Goal: Information Seeking & Learning: Learn about a topic

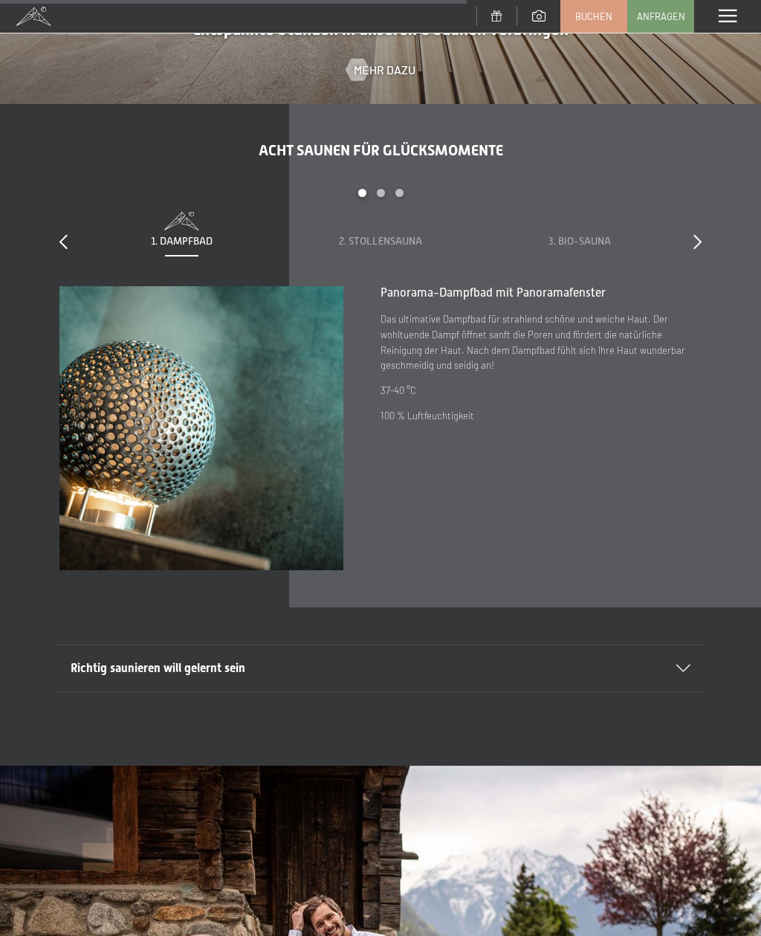
scroll to position [3859, 0]
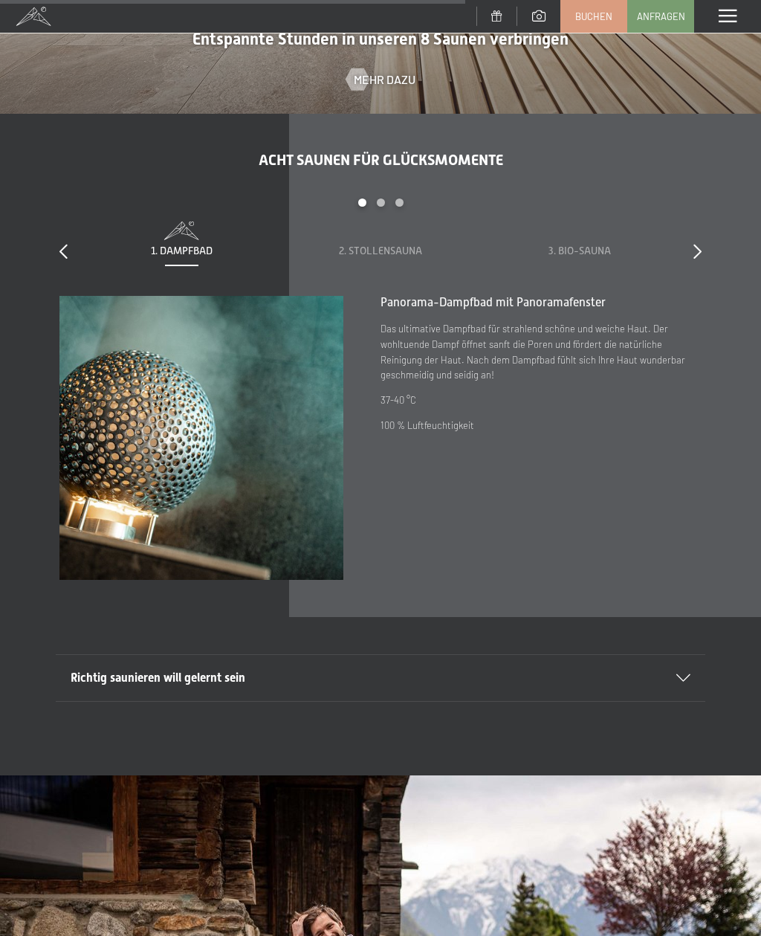
click at [688, 273] on div "slide 1 to 3 of 8 1. Dampfbad 2. Stollensauna 3. Bio-Sauna 4. Event Sauna 5. Kr…" at bounding box center [380, 246] width 642 height 97
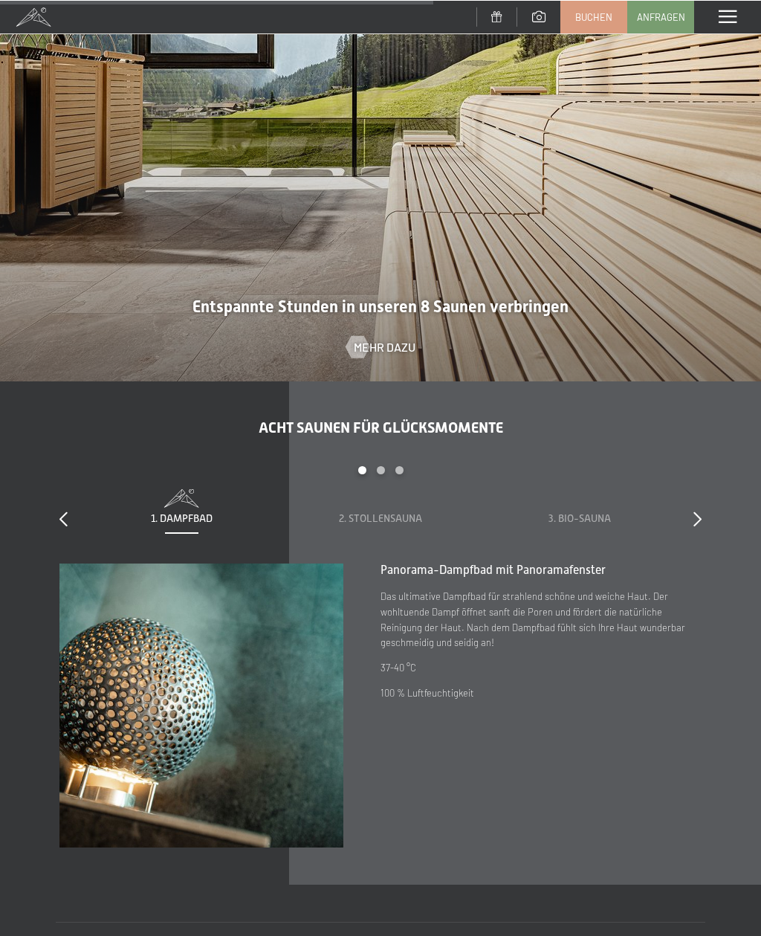
scroll to position [3592, 0]
click at [695, 526] on icon at bounding box center [698, 518] width 8 height 15
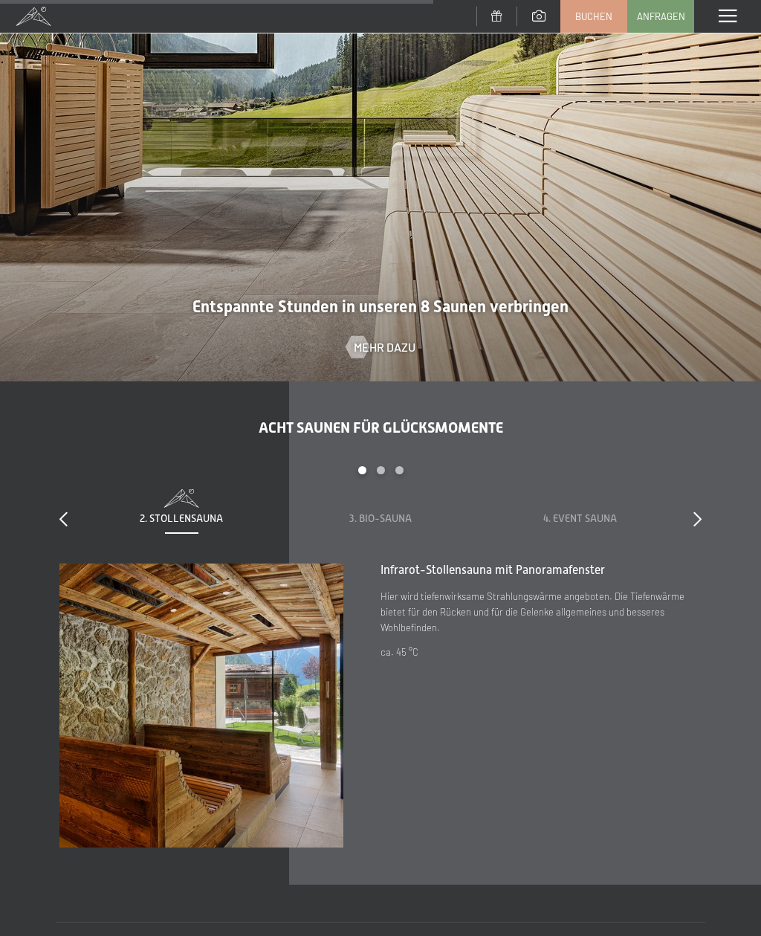
click at [697, 526] on icon at bounding box center [698, 518] width 8 height 15
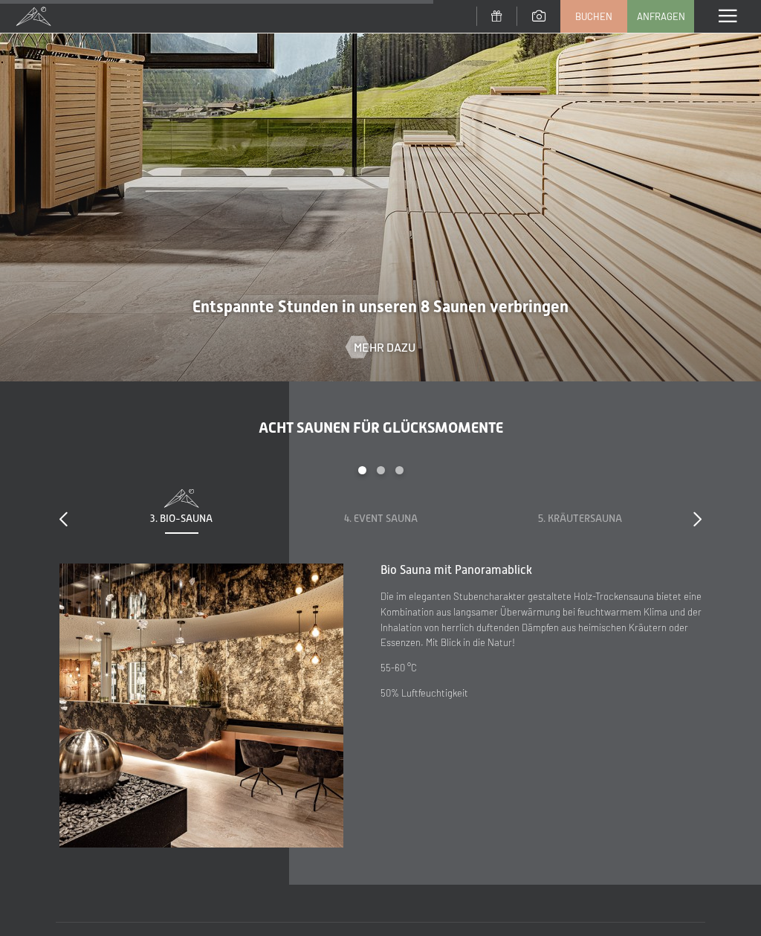
click at [697, 526] on icon at bounding box center [698, 518] width 8 height 15
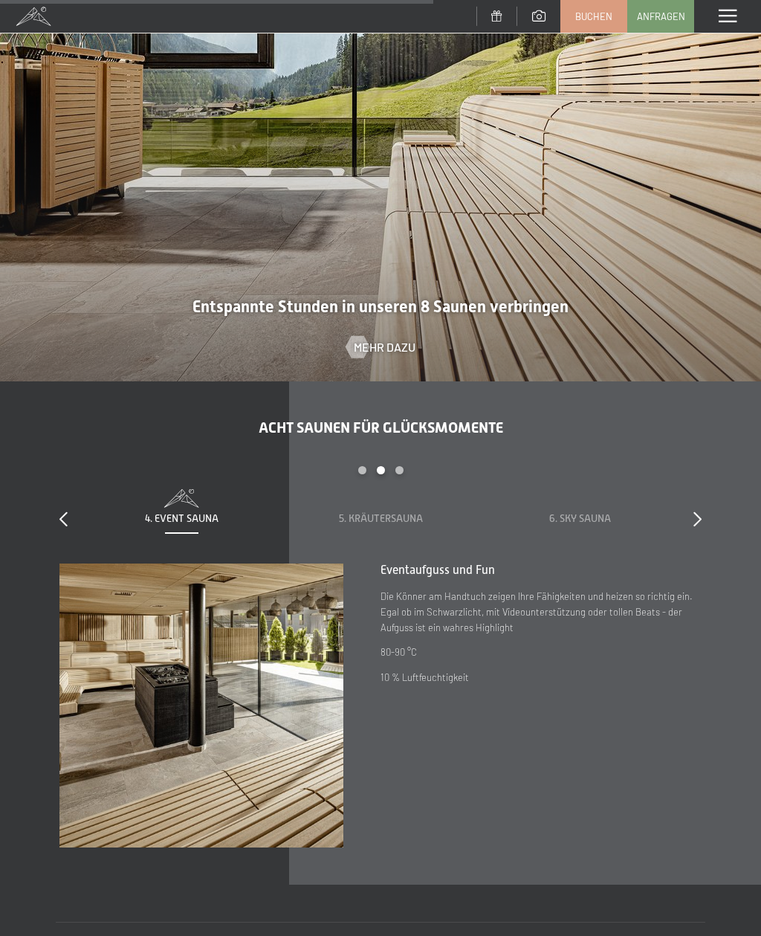
click at [700, 526] on icon at bounding box center [698, 518] width 8 height 15
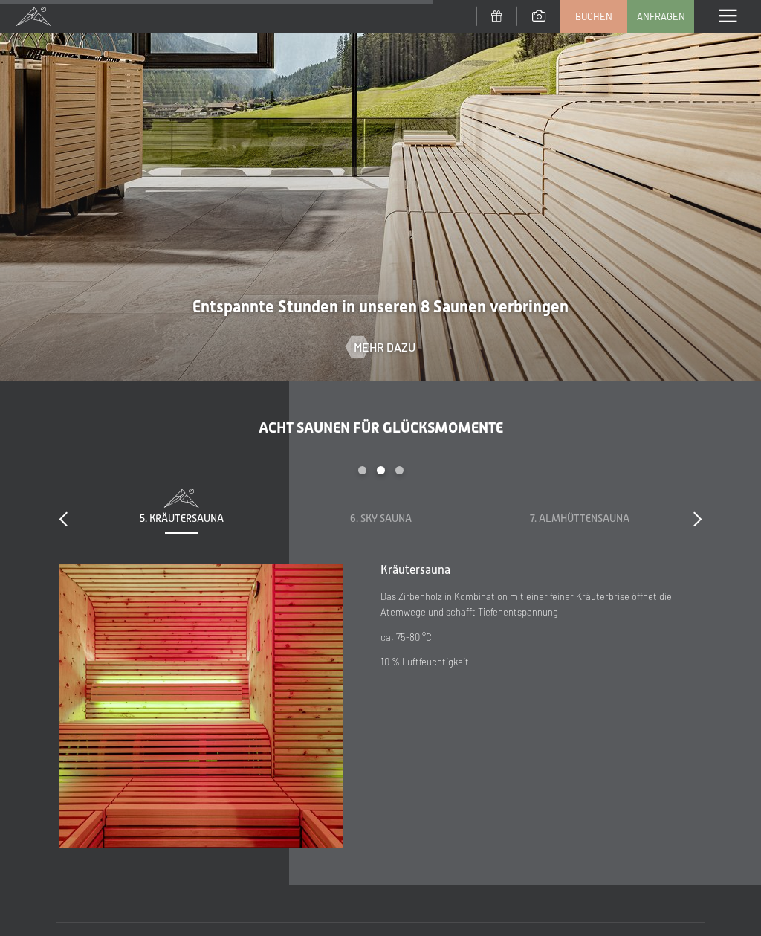
click at [699, 526] on icon at bounding box center [698, 518] width 8 height 15
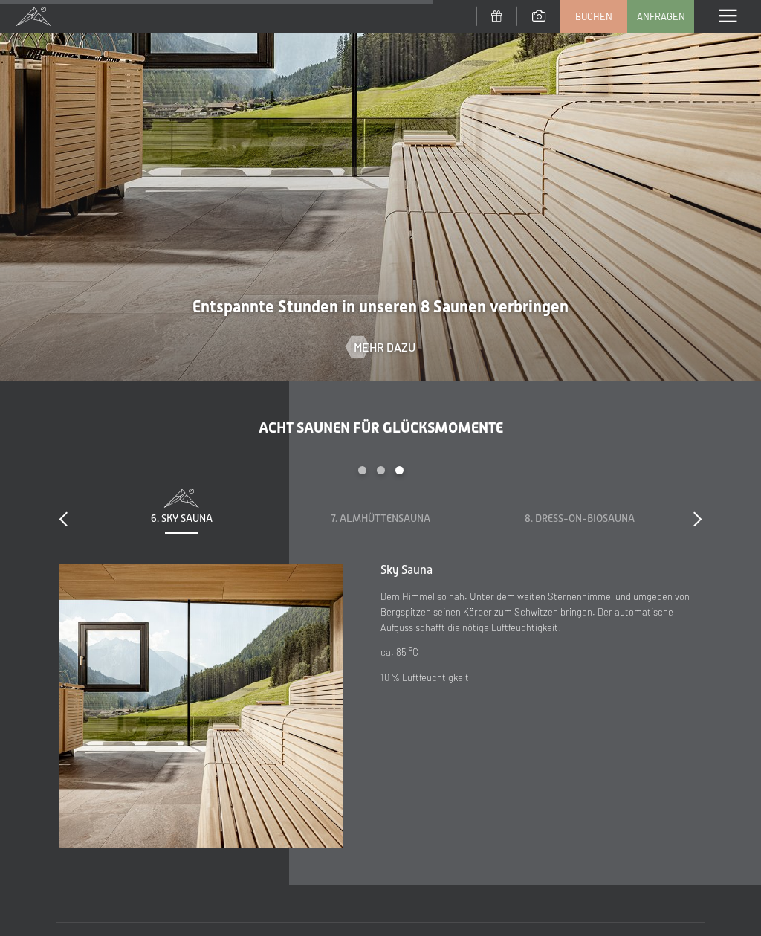
click at [694, 526] on icon at bounding box center [698, 518] width 8 height 15
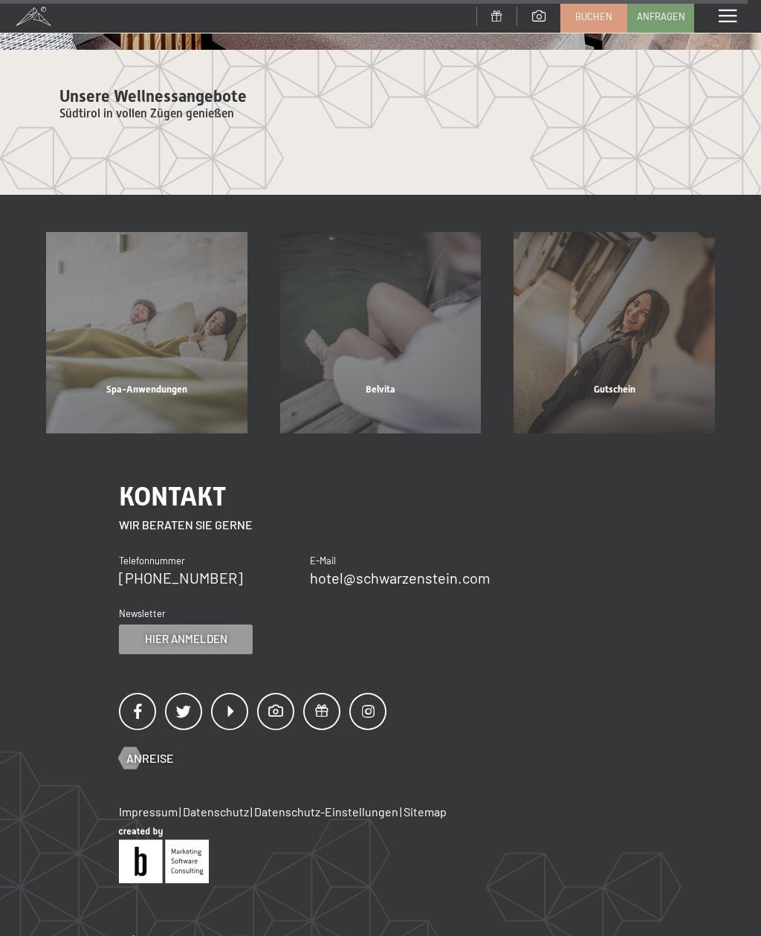
scroll to position [6266, 0]
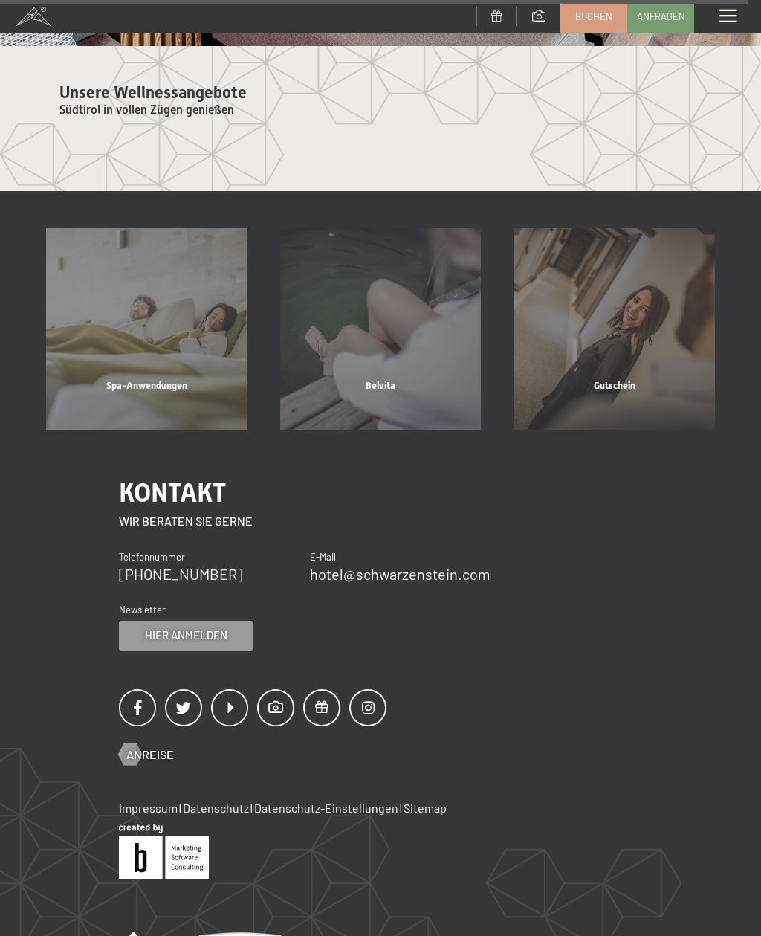
click at [143, 284] on div "Spa-Anwendungen Mehr erfahren" at bounding box center [147, 328] width 234 height 201
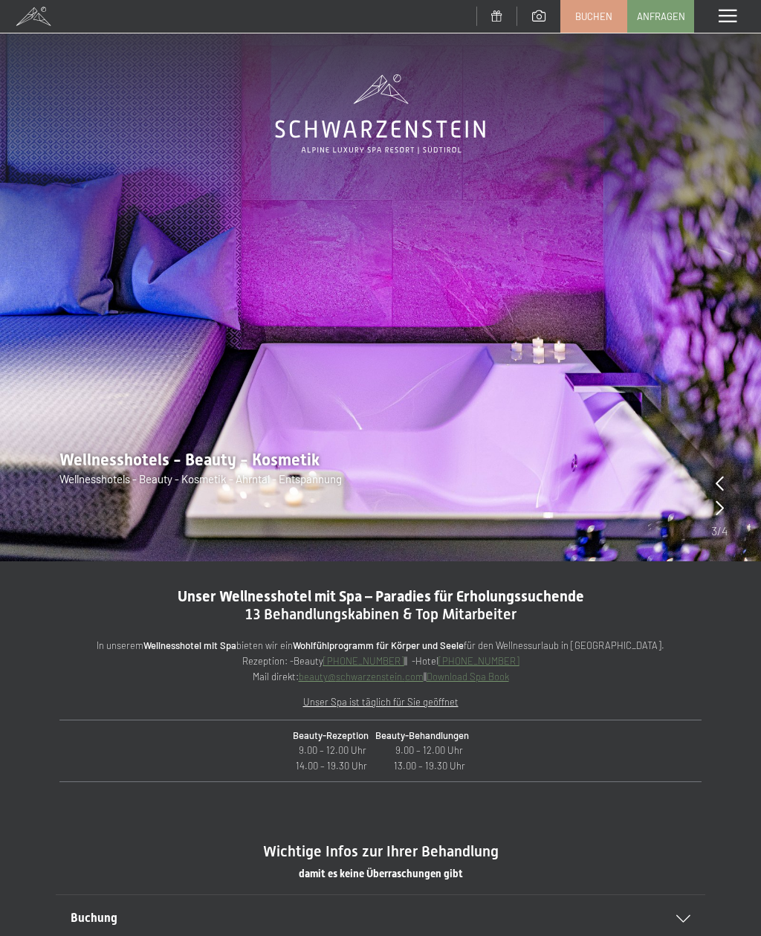
click at [723, 473] on div "Wellnesshotels - Beauty - Kosmetik Wellnesshotels - Beauty - Kosmetik - Ahrntal…" at bounding box center [380, 468] width 761 height 39
click at [721, 505] on icon at bounding box center [720, 507] width 8 height 15
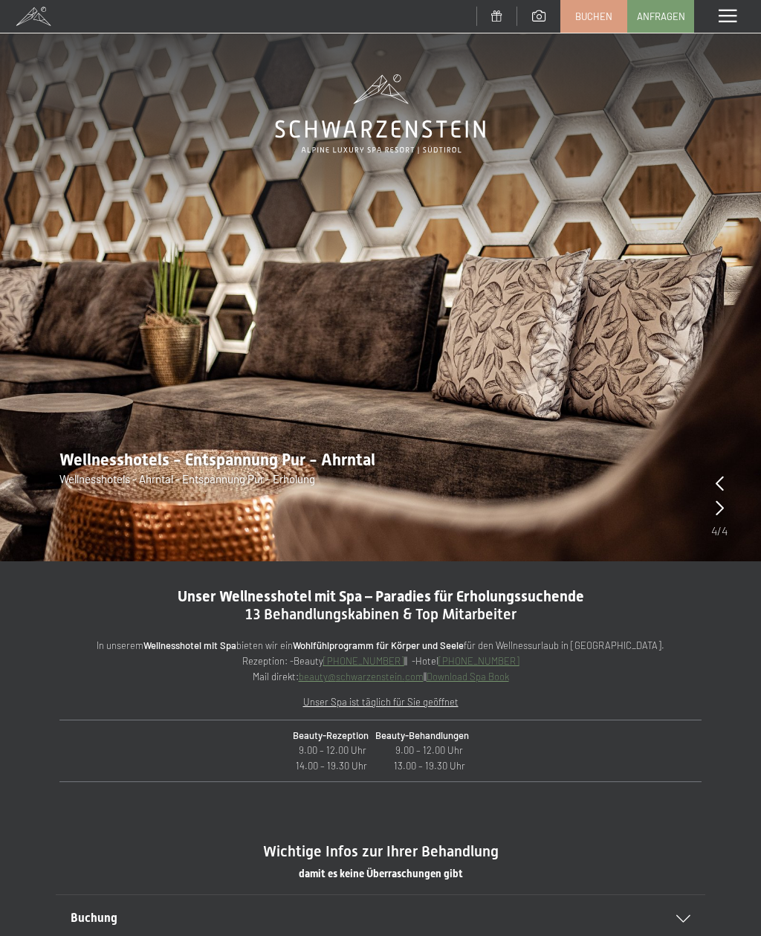
click at [723, 508] on icon at bounding box center [720, 507] width 8 height 15
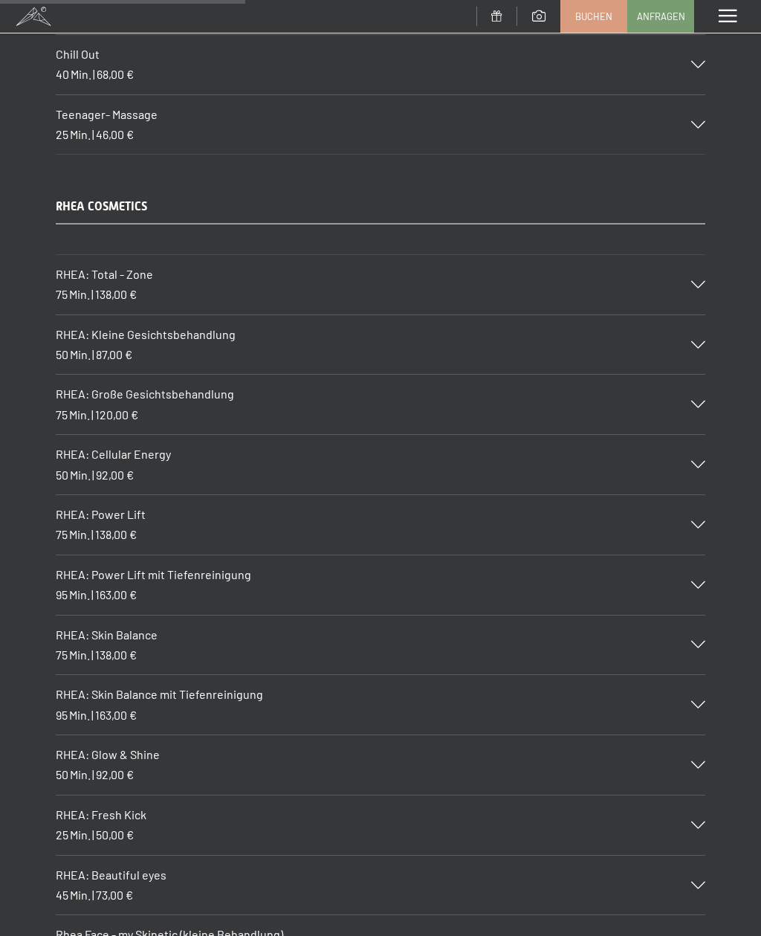
scroll to position [3648, 0]
